Goal: Task Accomplishment & Management: Complete application form

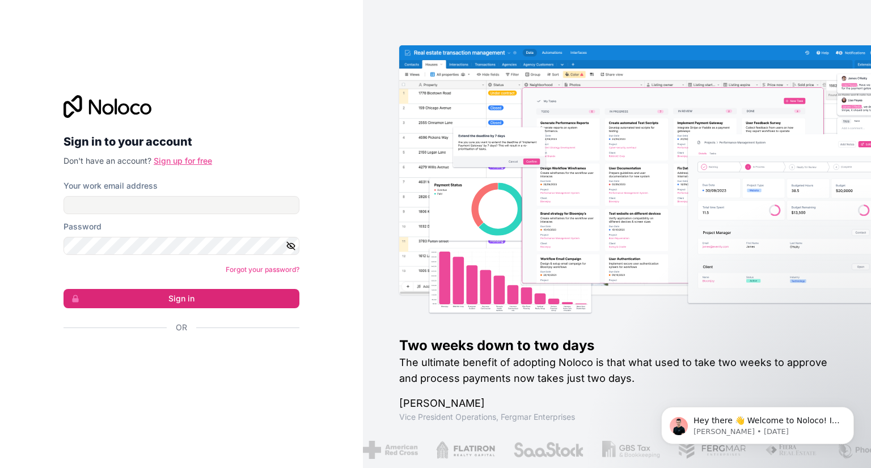
click at [176, 156] on link "Sign up for free" at bounding box center [183, 161] width 58 height 10
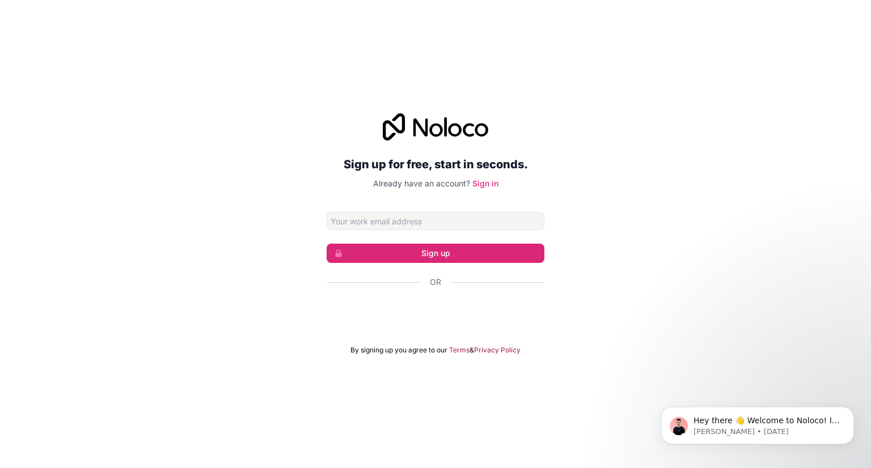
click at [401, 214] on input "Email address" at bounding box center [435, 221] width 218 height 18
type input "[EMAIL_ADDRESS][DOMAIN_NAME]"
click at [406, 244] on button "Sign up" at bounding box center [435, 253] width 218 height 19
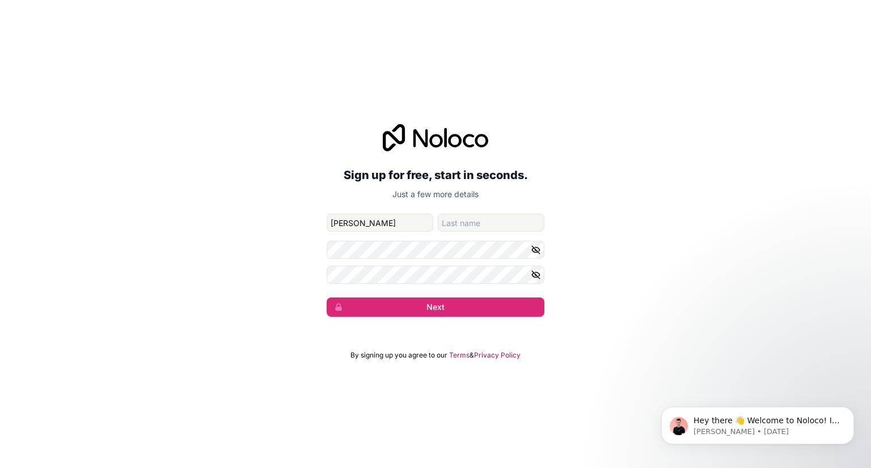
type input "[PERSON_NAME]"
click at [326, 298] on button "Next" at bounding box center [435, 307] width 218 height 19
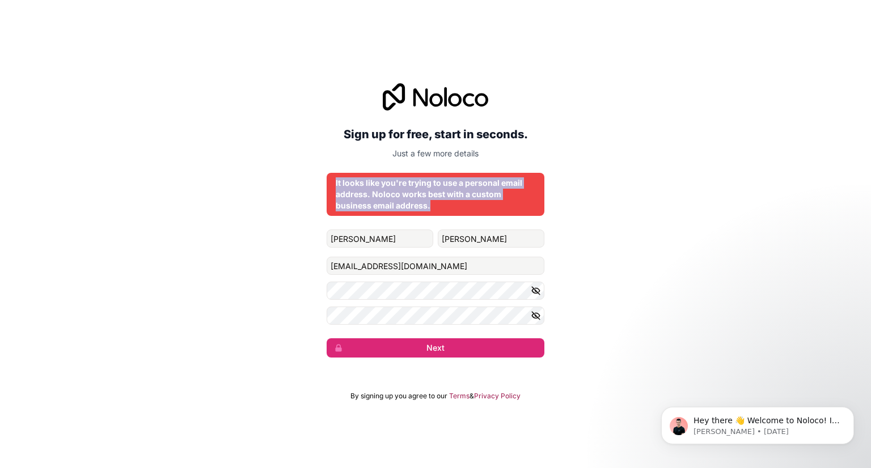
drag, startPoint x: 459, startPoint y: 202, endPoint x: 319, endPoint y: 178, distance: 142.7
click at [319, 178] on div "Sign up for free, start in seconds. Just a few more details It looks like you'r…" at bounding box center [435, 220] width 871 height 306
click at [461, 350] on button "Next" at bounding box center [435, 347] width 218 height 19
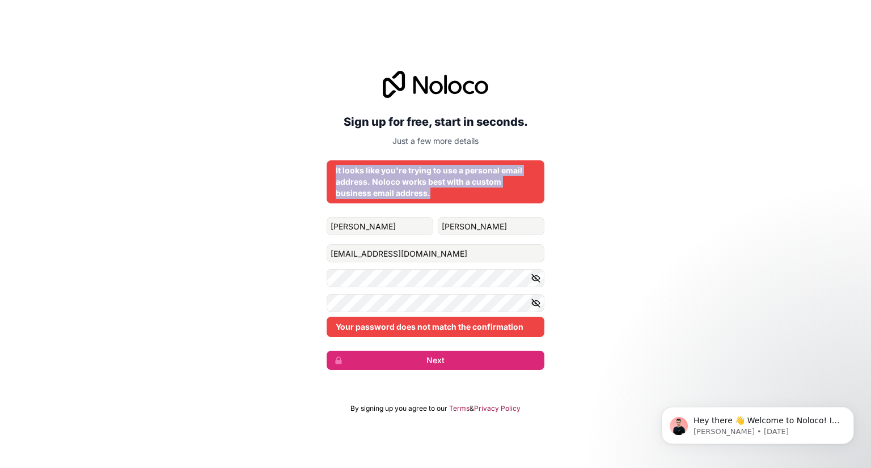
click at [534, 282] on icon "button" at bounding box center [536, 278] width 10 height 10
click at [533, 304] on icon "button" at bounding box center [536, 303] width 8 height 5
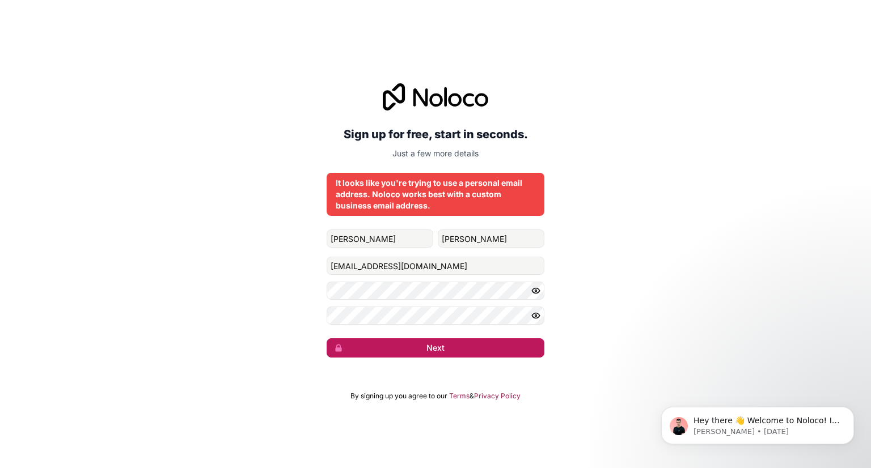
click at [464, 357] on button "Next" at bounding box center [435, 347] width 218 height 19
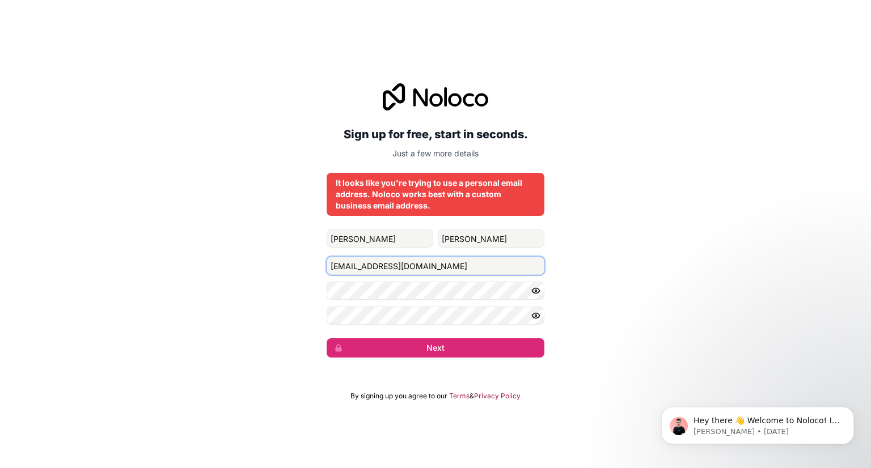
click at [476, 268] on input "[EMAIL_ADDRESS][DOMAIN_NAME]" at bounding box center [435, 266] width 218 height 18
drag, startPoint x: 476, startPoint y: 268, endPoint x: 292, endPoint y: 252, distance: 184.9
drag, startPoint x: 292, startPoint y: 252, endPoint x: 478, endPoint y: 274, distance: 187.8
click at [478, 274] on input "[EMAIL_ADDRESS][DOMAIN_NAME]" at bounding box center [435, 266] width 218 height 18
type input "[EMAIL_ADDRESS][DOMAIN_NAME]"
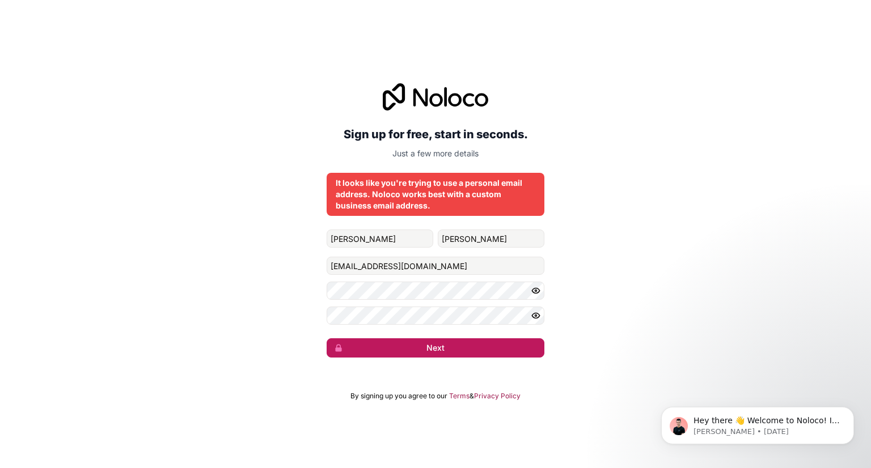
click at [427, 339] on button "Next" at bounding box center [435, 347] width 218 height 19
